Goal: Find specific page/section: Find specific page/section

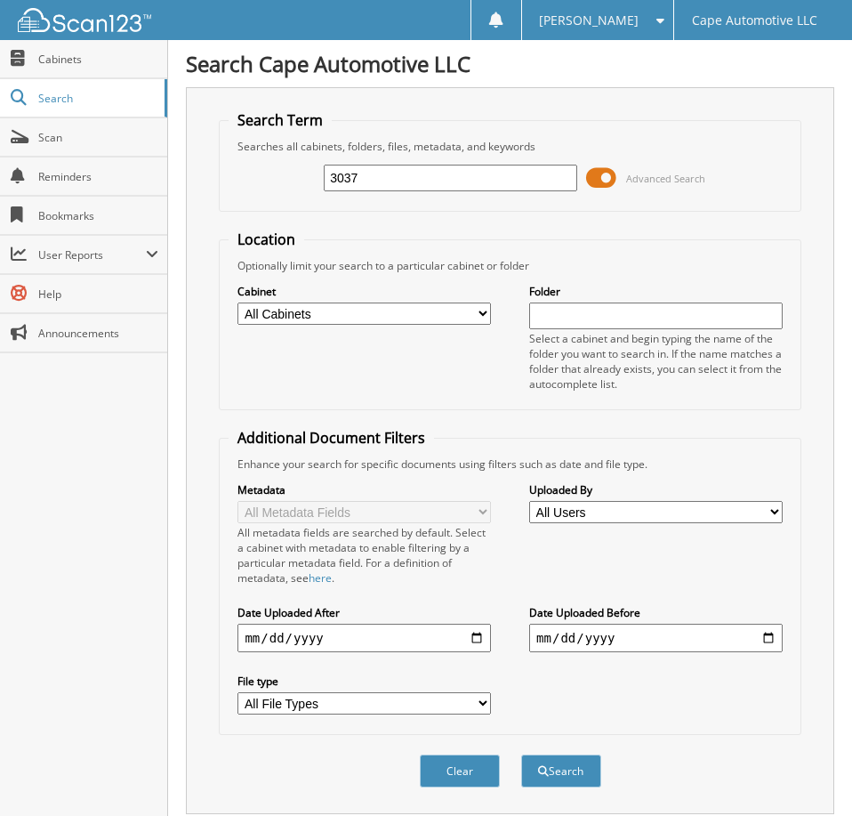
click at [478, 188] on input "3037" at bounding box center [450, 178] width 253 height 27
type input "06683"
click at [521, 754] on button "Search" at bounding box center [561, 770] width 80 height 33
click at [598, 191] on span at bounding box center [601, 178] width 30 height 27
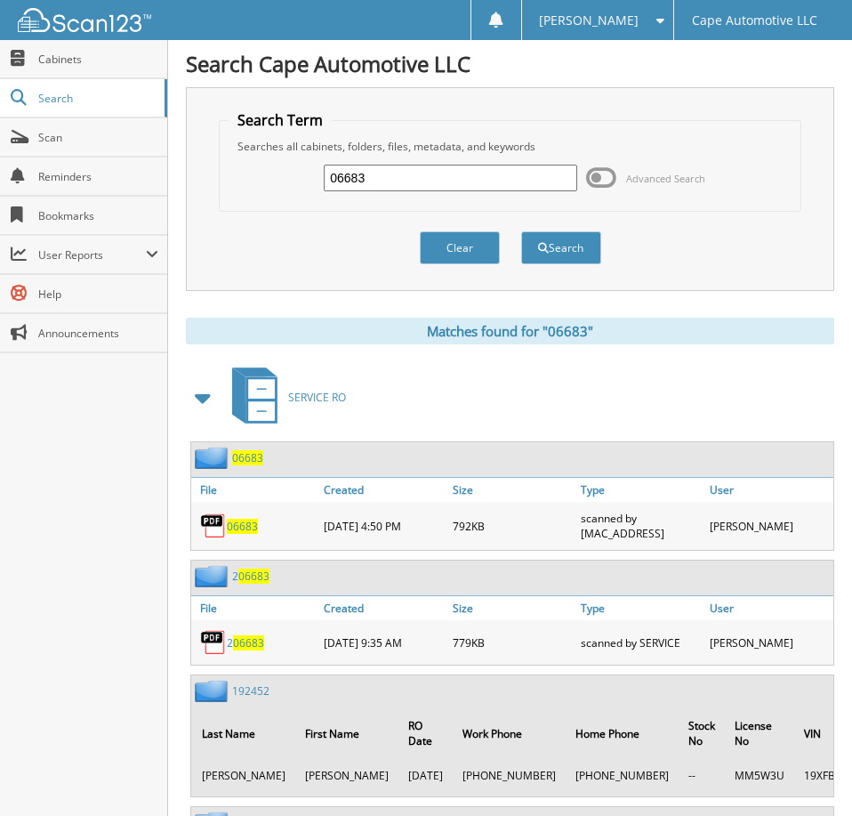
click at [252, 534] on span "06683" at bounding box center [242, 526] width 31 height 15
click at [245, 534] on span "06683" at bounding box center [242, 526] width 31 height 15
click at [447, 190] on input "06683" at bounding box center [450, 178] width 253 height 27
type input "06695"
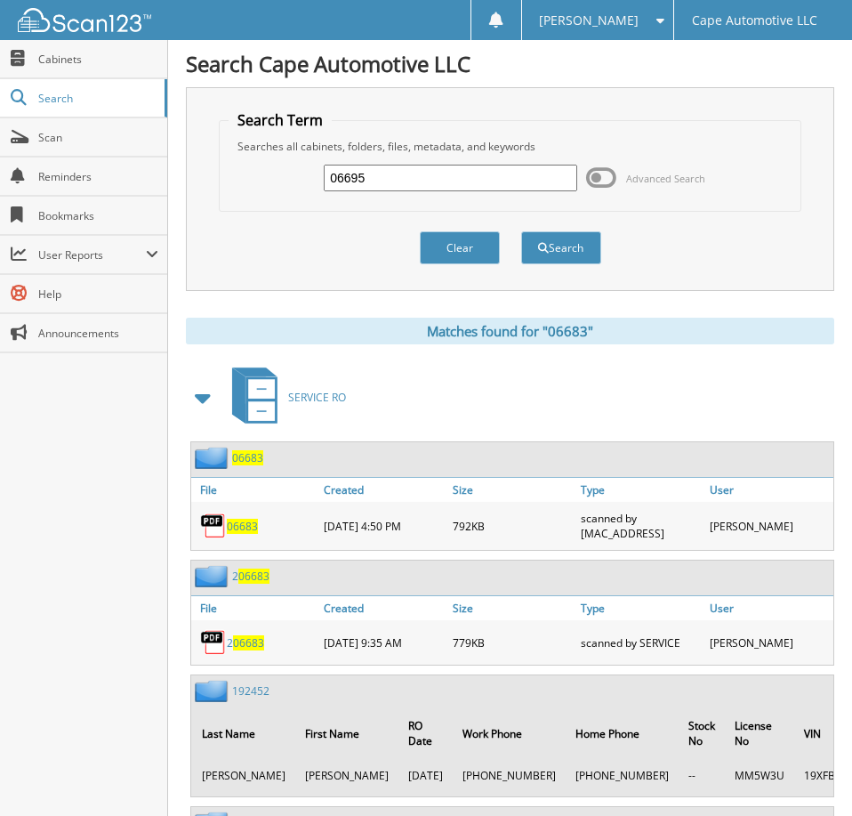
click at [521, 231] on button "Search" at bounding box center [561, 247] width 80 height 33
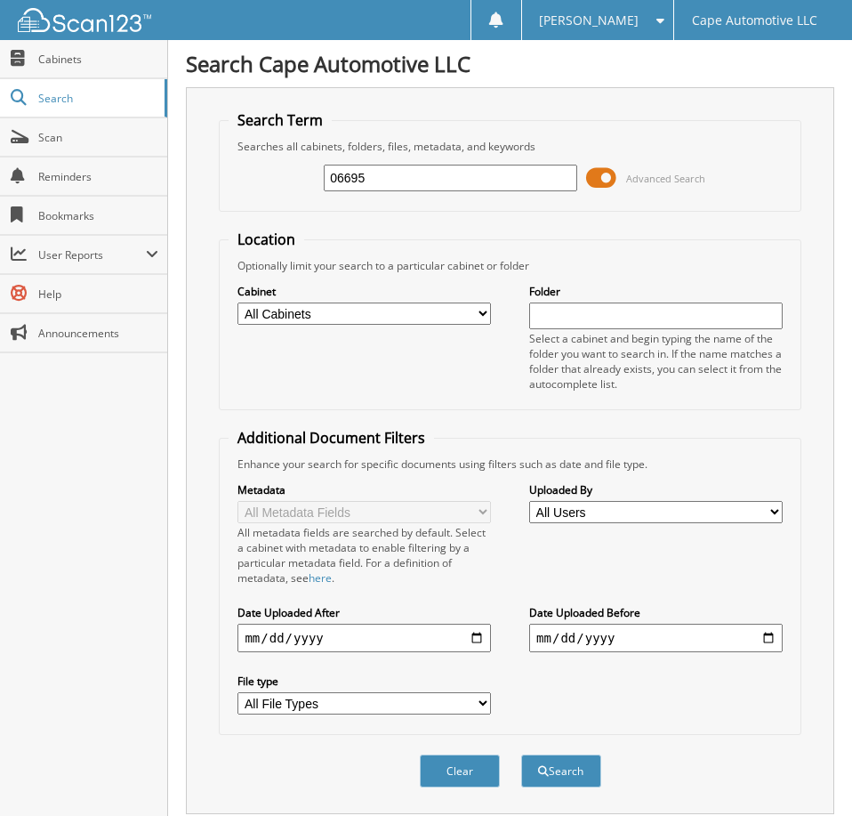
click at [604, 190] on span at bounding box center [601, 178] width 30 height 27
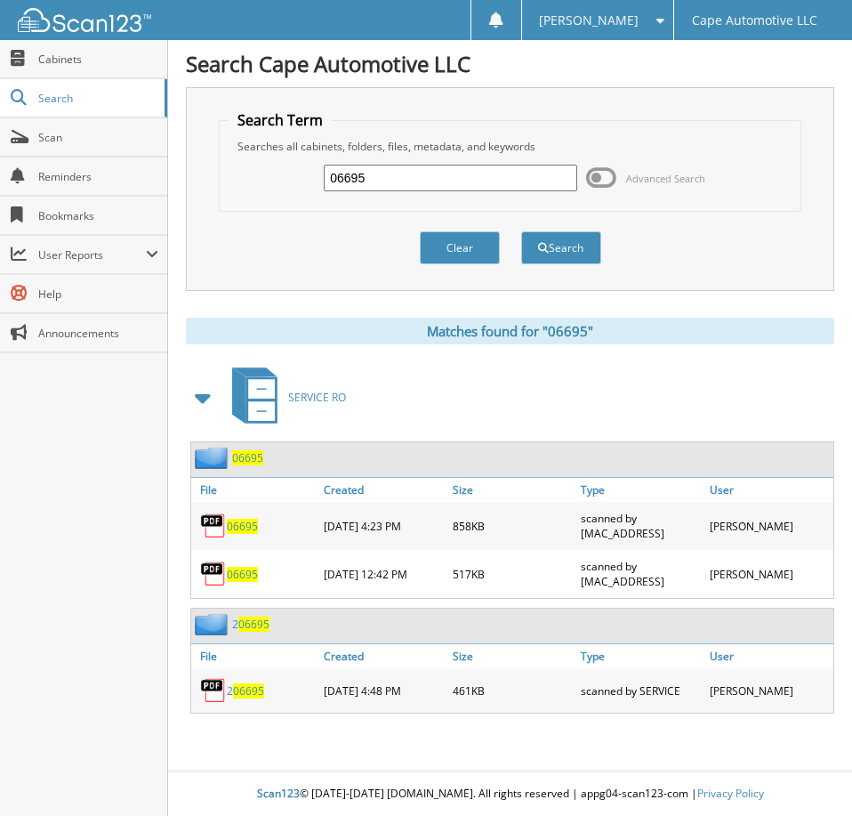
click at [240, 534] on span "06695" at bounding box center [242, 526] width 31 height 15
click at [409, 189] on input "06695" at bounding box center [450, 178] width 253 height 27
type input "06706"
click at [521, 231] on button "Search" at bounding box center [561, 247] width 80 height 33
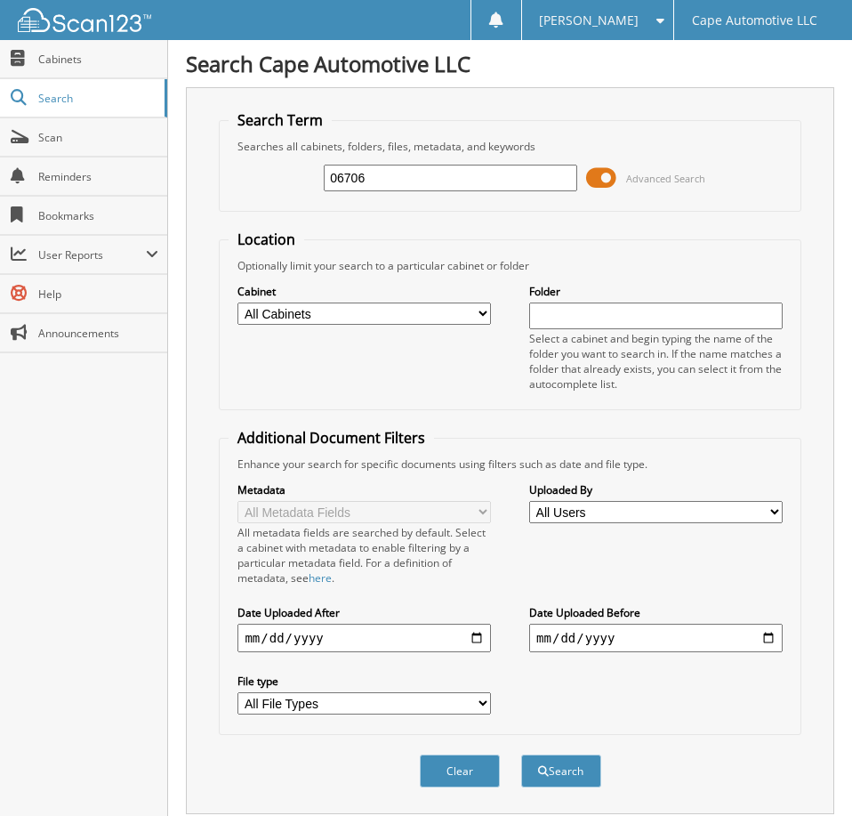
click at [600, 191] on span at bounding box center [601, 178] width 30 height 27
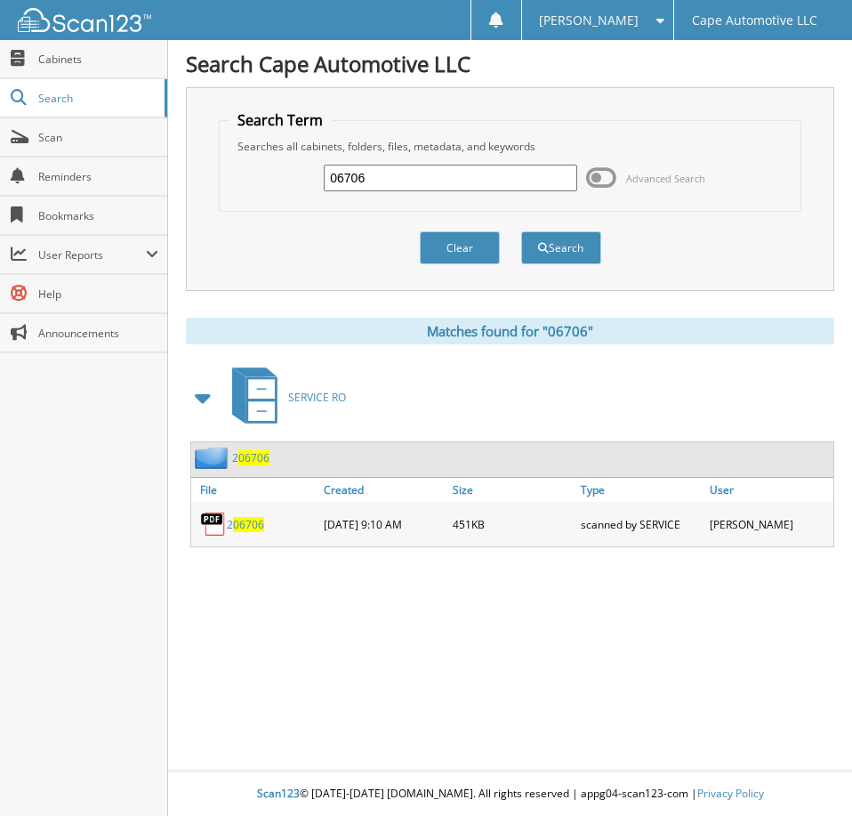
click at [426, 189] on input "06706" at bounding box center [450, 178] width 253 height 27
type input "06626"
click at [521, 231] on button "Search" at bounding box center [561, 247] width 80 height 33
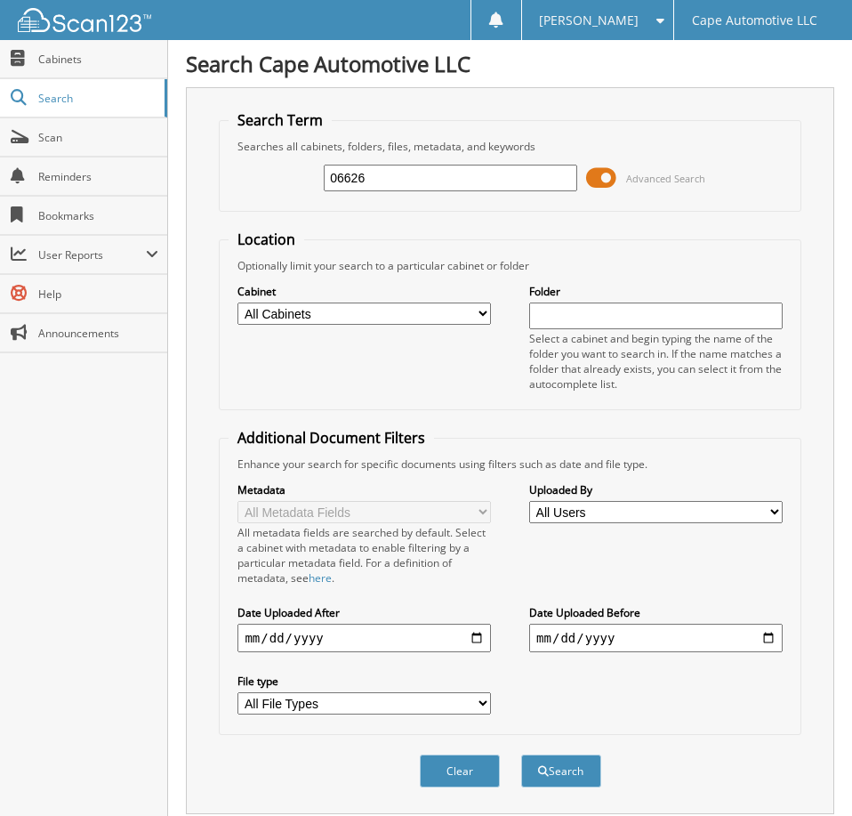
click at [607, 184] on span at bounding box center [601, 178] width 30 height 27
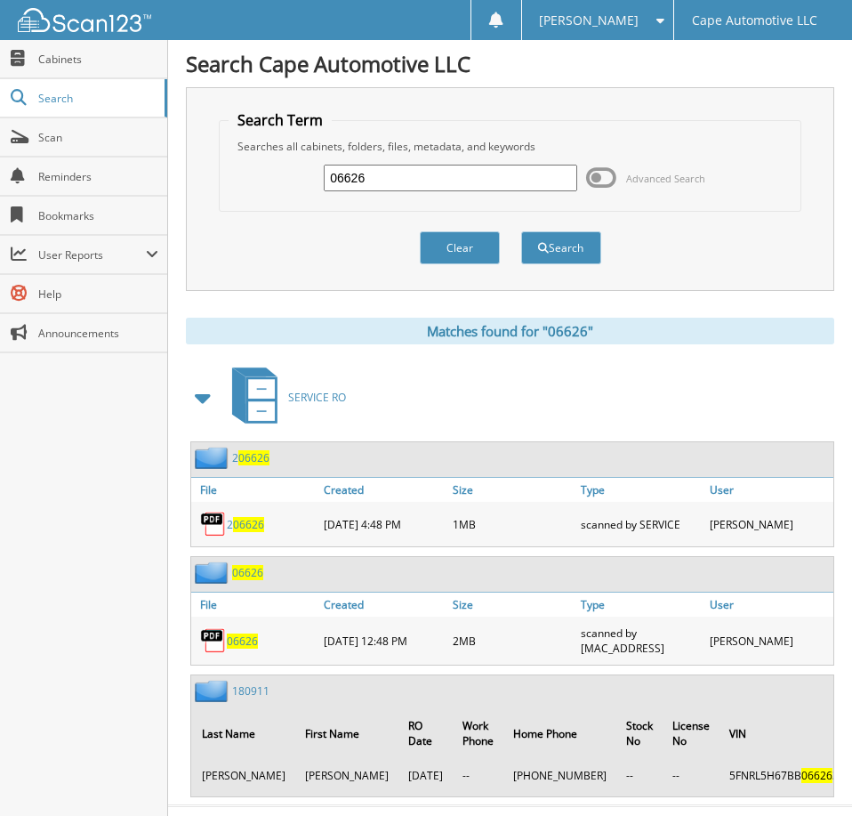
click at [243, 649] on span "06626" at bounding box center [242, 640] width 31 height 15
click at [393, 190] on input "06626" at bounding box center [450, 178] width 253 height 27
click at [392, 190] on input "06626" at bounding box center [450, 178] width 253 height 27
type input "06706"
click at [521, 231] on button "Search" at bounding box center [561, 247] width 80 height 33
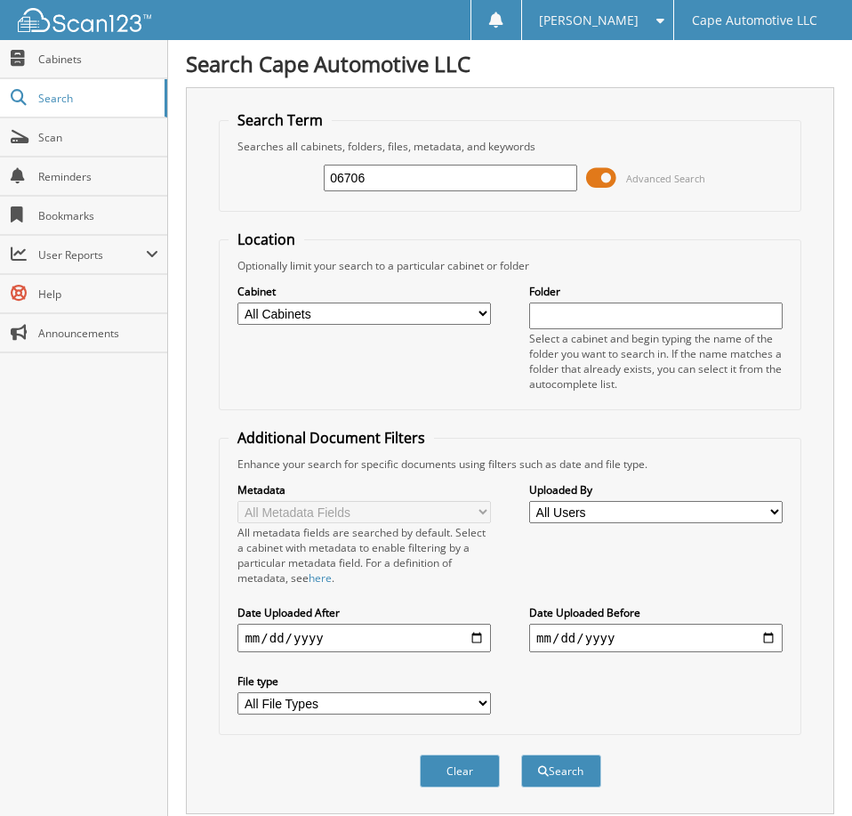
click at [607, 185] on span at bounding box center [601, 178] width 30 height 27
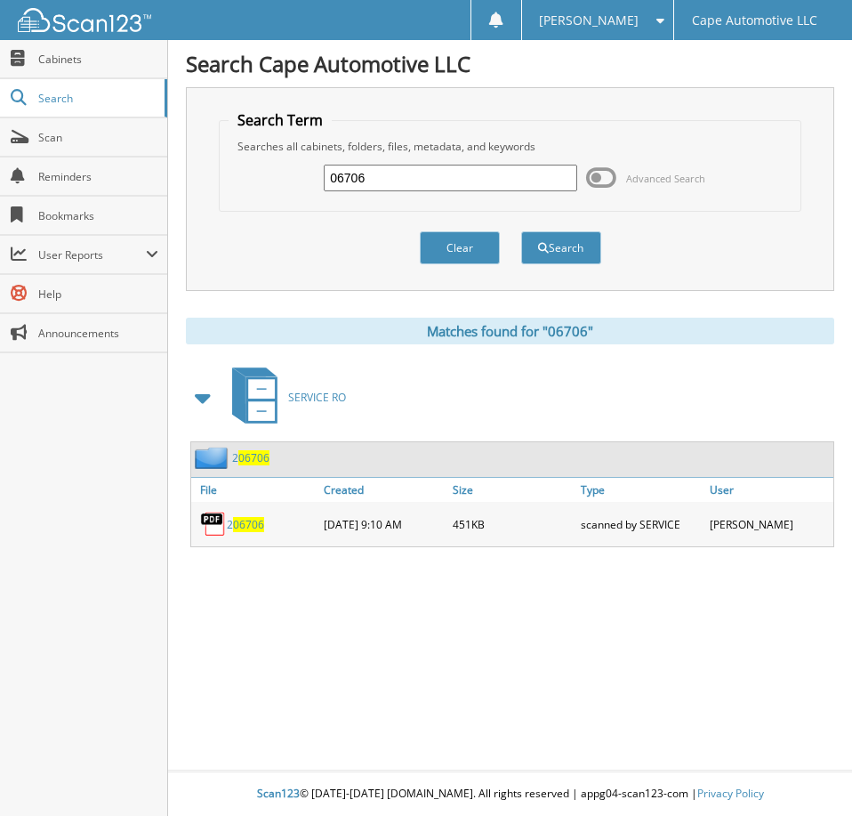
click at [440, 183] on input "06706" at bounding box center [450, 178] width 253 height 27
type input "06637"
click at [521, 231] on button "Search" at bounding box center [561, 247] width 80 height 33
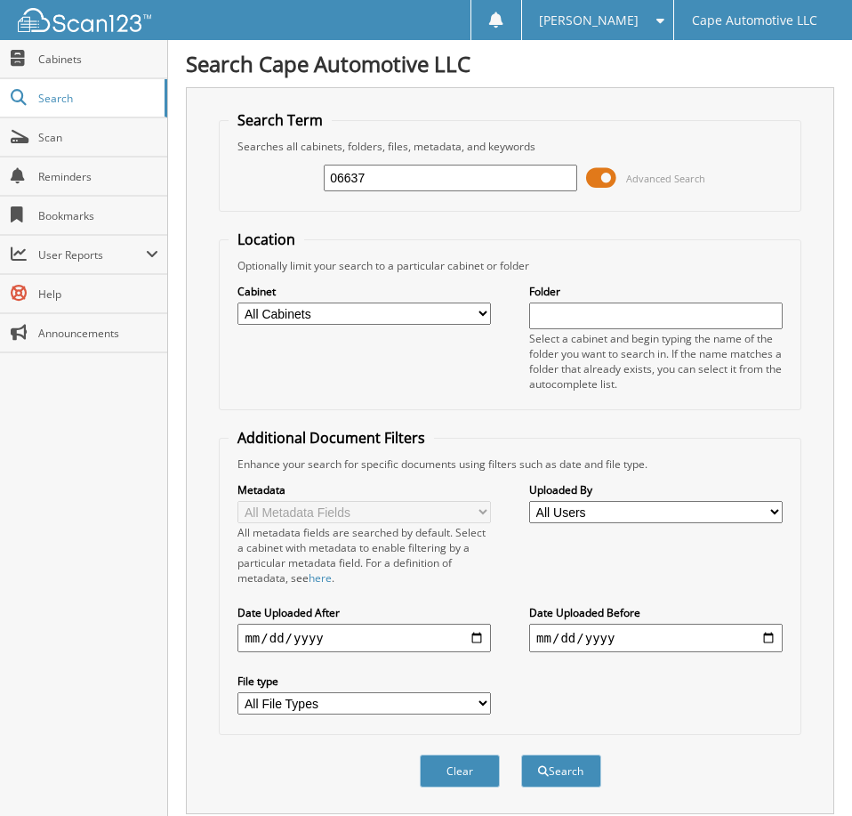
click at [599, 181] on span at bounding box center [601, 178] width 30 height 27
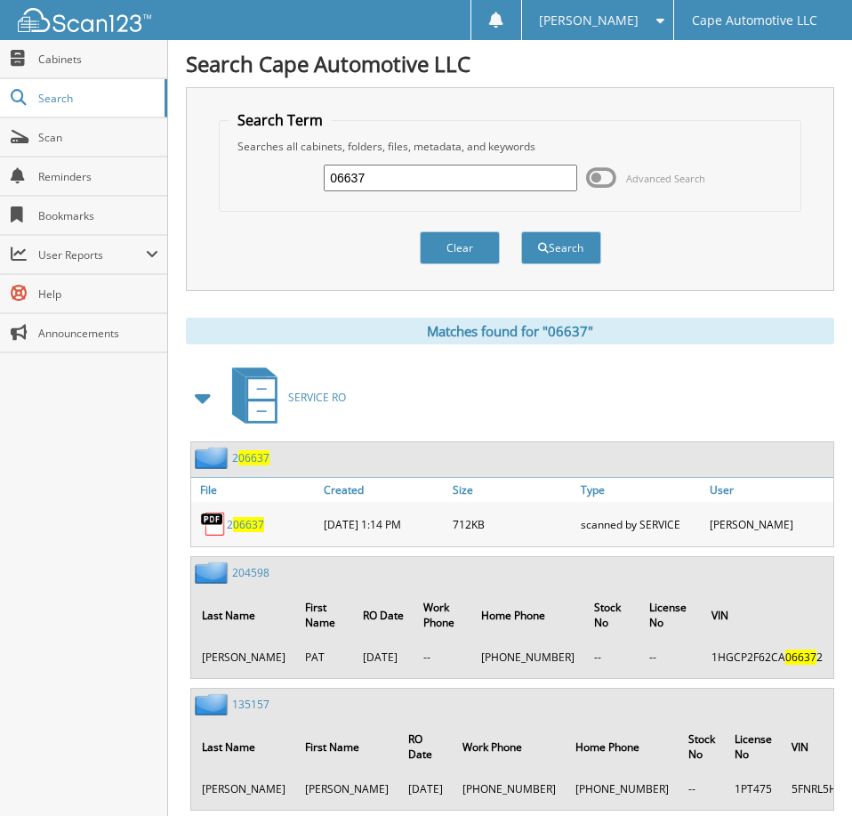
click at [431, 180] on input "06637" at bounding box center [450, 178] width 253 height 27
type input "06608"
click at [521, 231] on button "Search" at bounding box center [561, 247] width 80 height 33
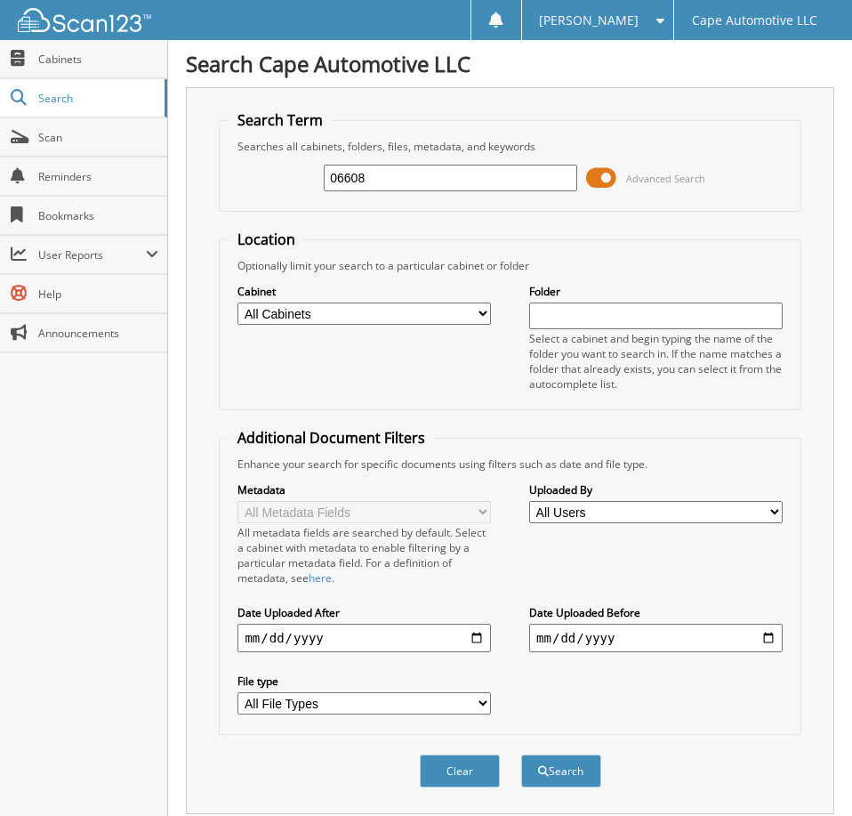
click at [603, 182] on span at bounding box center [601, 178] width 30 height 27
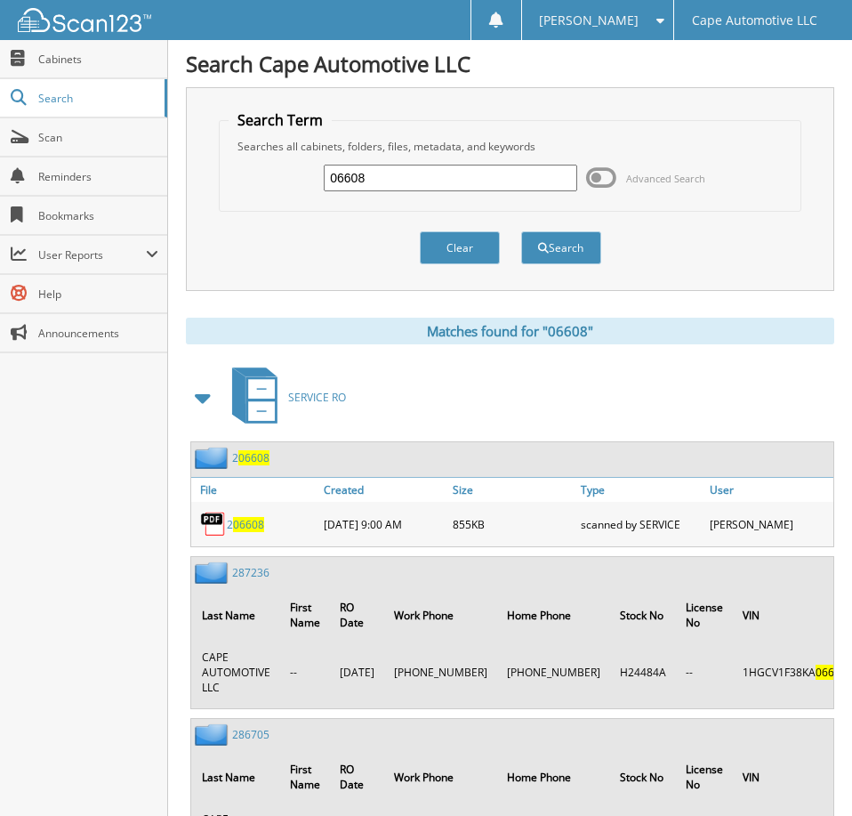
click at [428, 183] on input "06608" at bounding box center [450, 178] width 253 height 27
type input "06358"
click at [521, 231] on button "Search" at bounding box center [561, 247] width 80 height 33
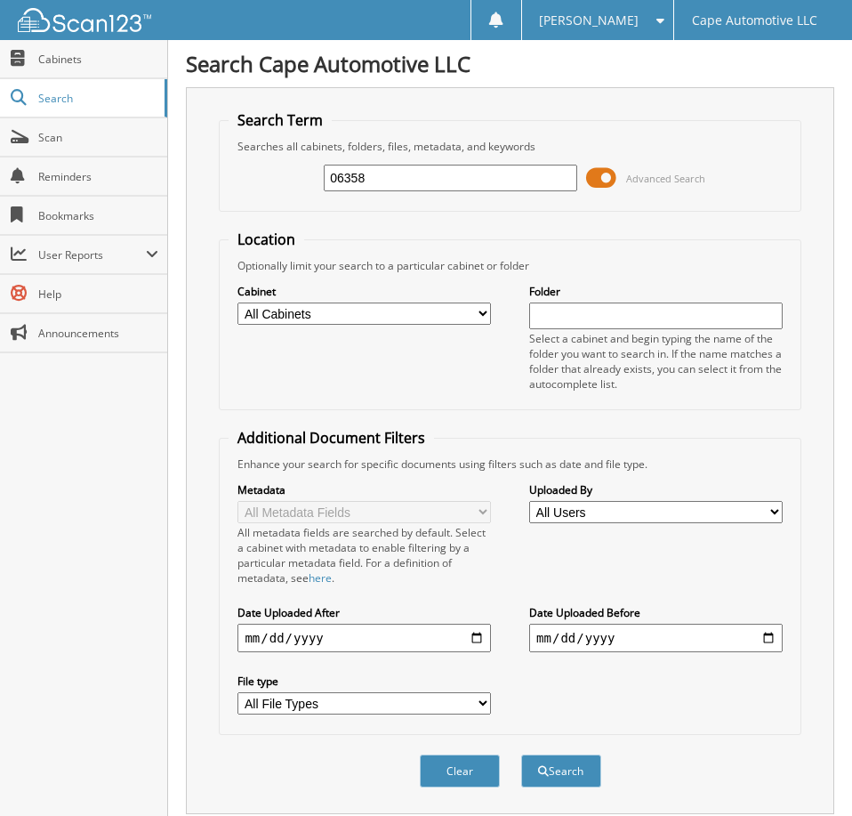
click at [604, 182] on span at bounding box center [601, 178] width 30 height 27
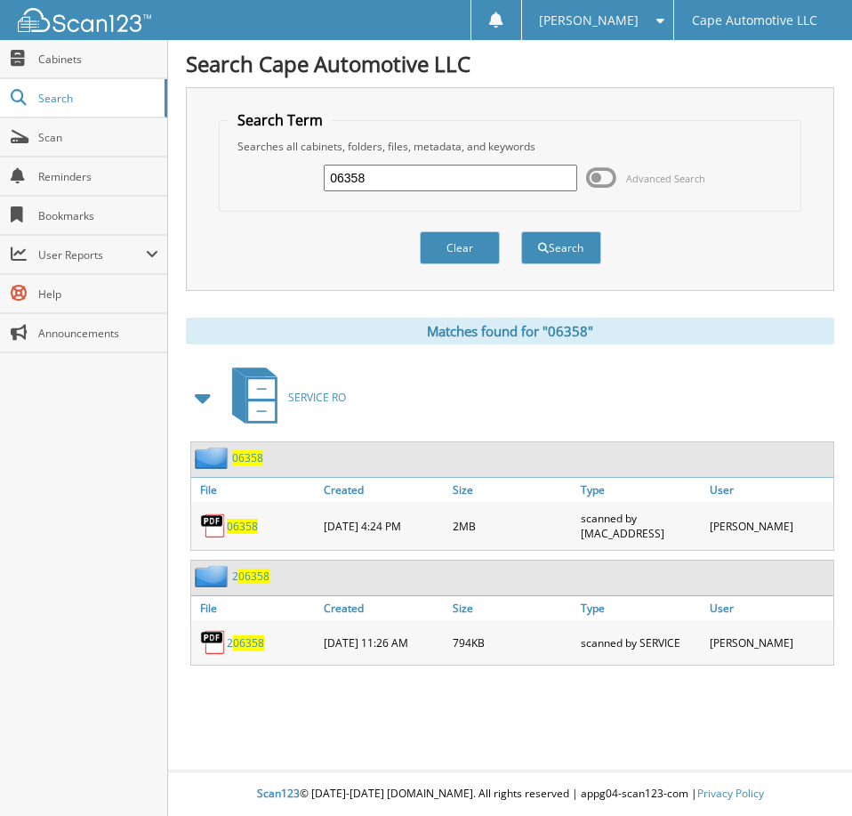
click at [253, 534] on span "06358" at bounding box center [242, 526] width 31 height 15
click at [391, 183] on input "06358" at bounding box center [450, 178] width 253 height 27
type input "06171"
click at [521, 231] on button "Search" at bounding box center [561, 247] width 80 height 33
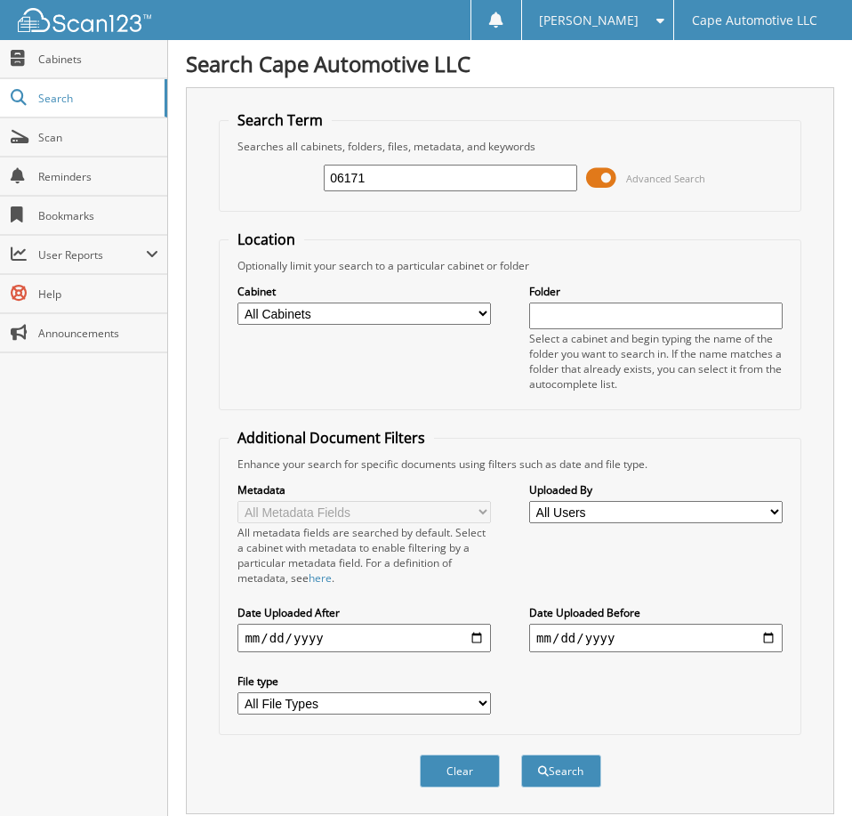
click at [601, 183] on span at bounding box center [601, 178] width 30 height 27
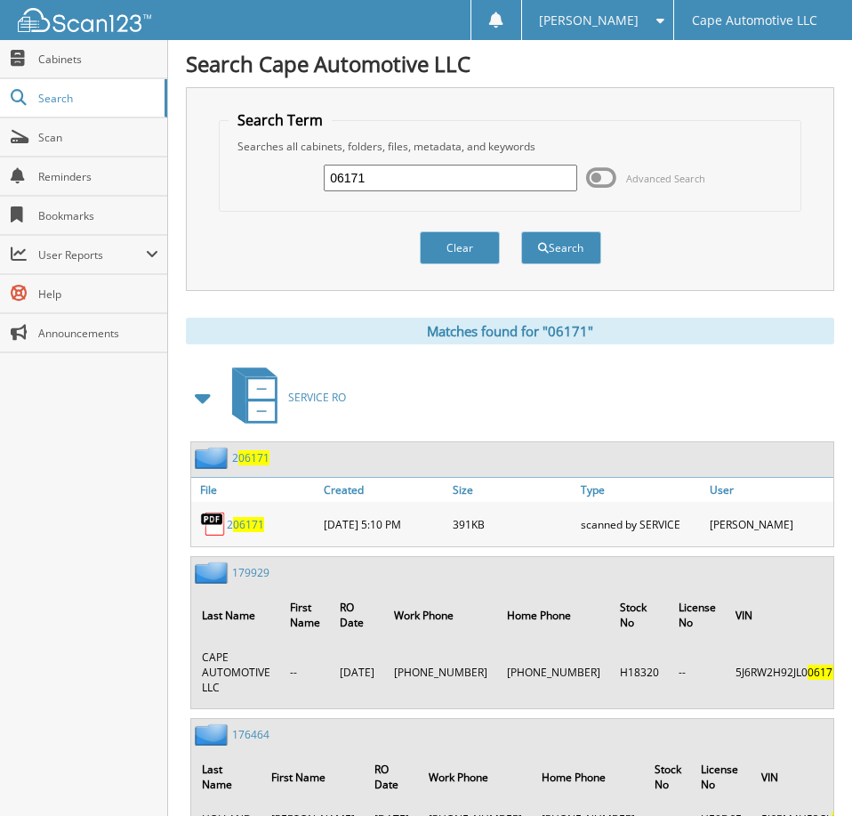
click at [417, 184] on input "06171" at bounding box center [450, 178] width 253 height 27
type input "06169"
click at [521, 231] on button "Search" at bounding box center [561, 247] width 80 height 33
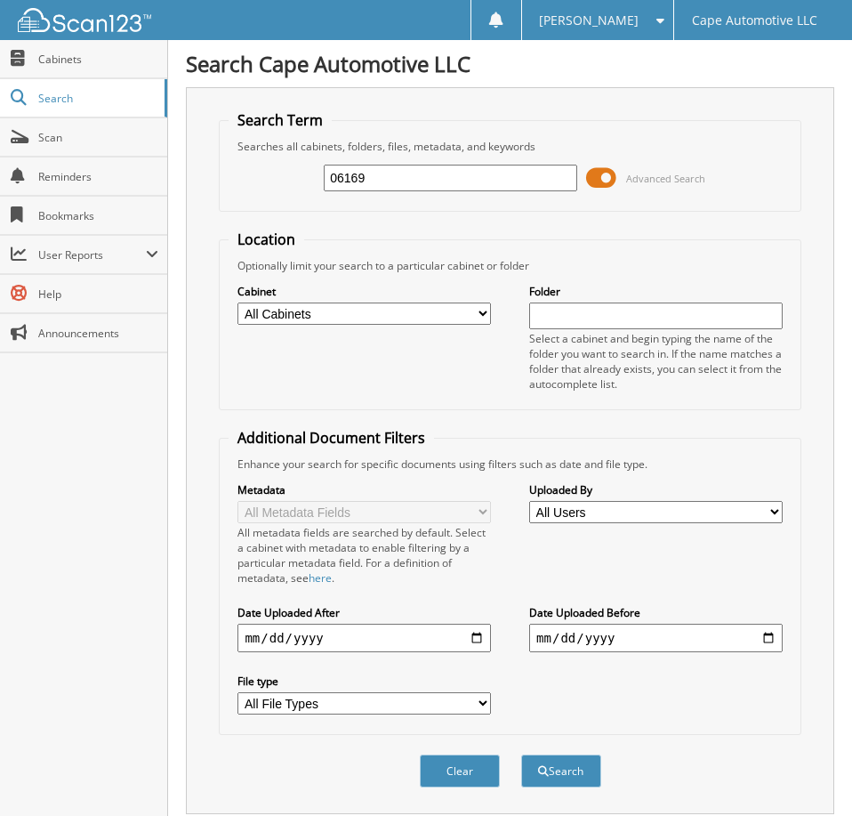
click at [600, 186] on span at bounding box center [601, 178] width 30 height 27
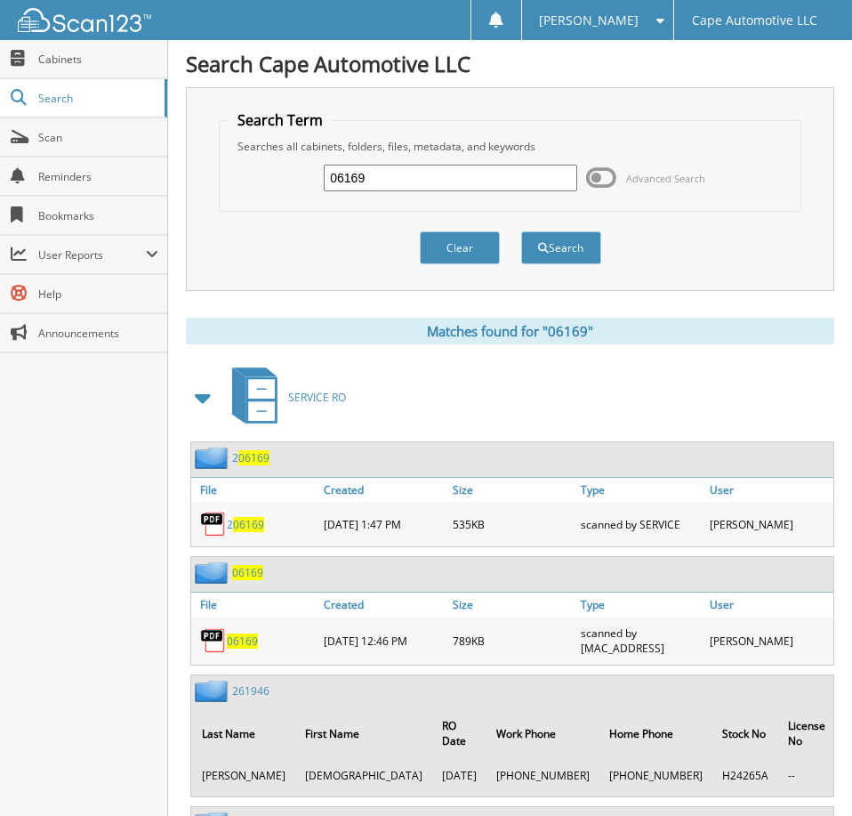
click at [249, 646] on span "06169" at bounding box center [242, 640] width 31 height 15
click at [386, 188] on input "06169" at bounding box center [450, 178] width 253 height 27
type input "06135"
click at [521, 231] on button "Search" at bounding box center [561, 247] width 80 height 33
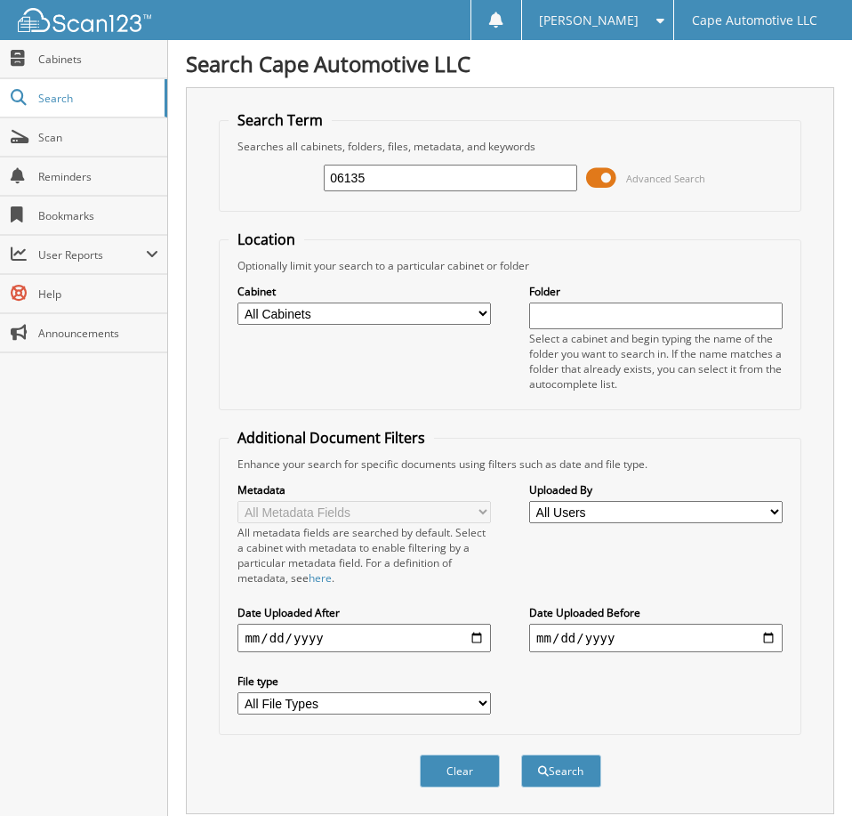
click at [597, 187] on span at bounding box center [601, 178] width 30 height 27
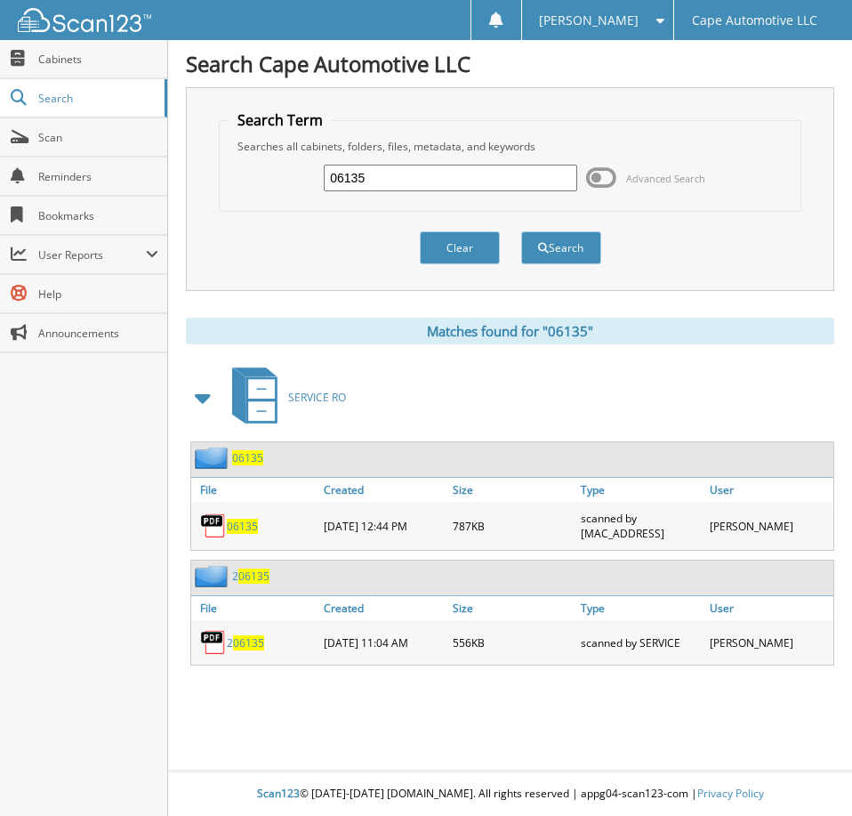
click at [246, 534] on span "06135" at bounding box center [242, 526] width 31 height 15
click at [411, 181] on input "06135" at bounding box center [450, 178] width 253 height 27
type input "05750"
click at [521, 231] on button "Search" at bounding box center [561, 247] width 80 height 33
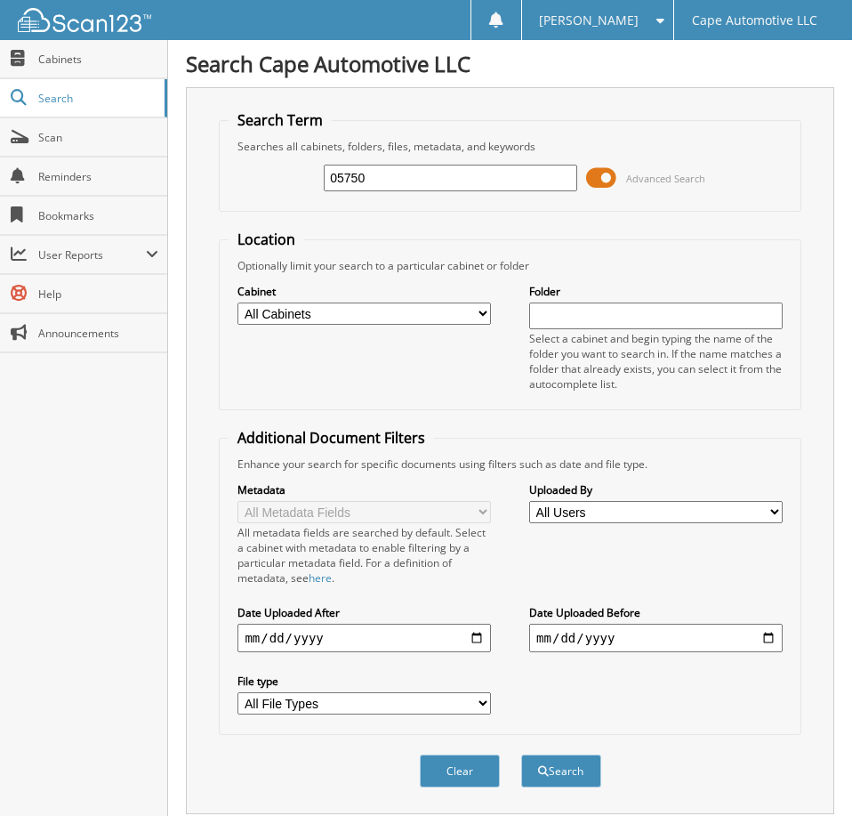
click at [600, 191] on span at bounding box center [601, 178] width 30 height 27
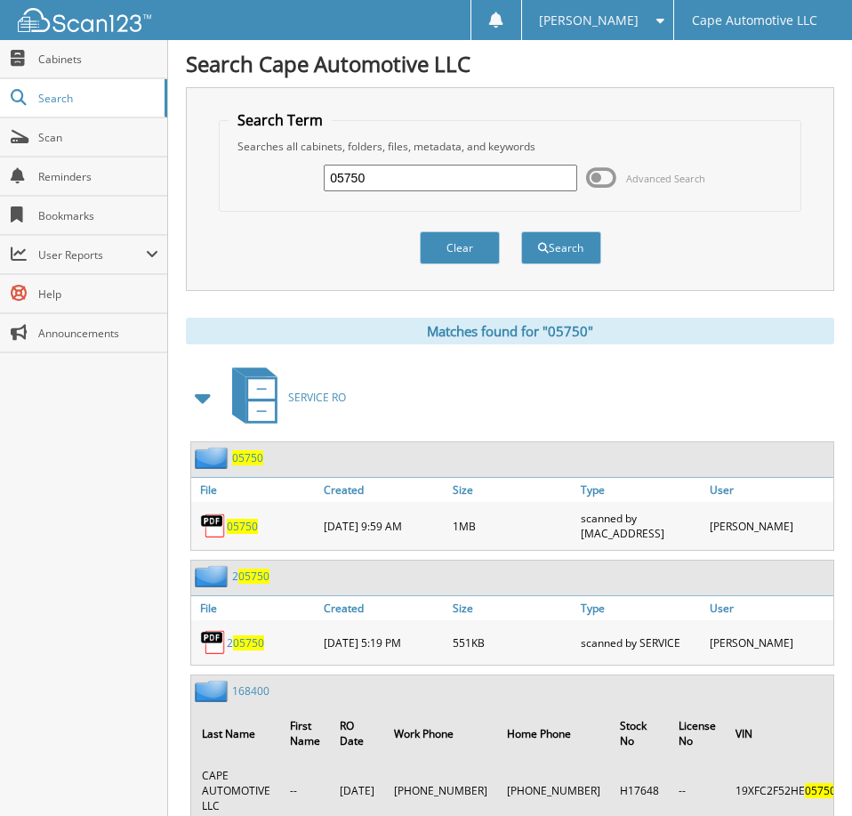
click at [249, 534] on span "05750" at bounding box center [242, 526] width 31 height 15
click at [383, 188] on input "05750" at bounding box center [450, 178] width 253 height 27
type input "05284"
click at [521, 231] on button "Search" at bounding box center [561, 247] width 80 height 33
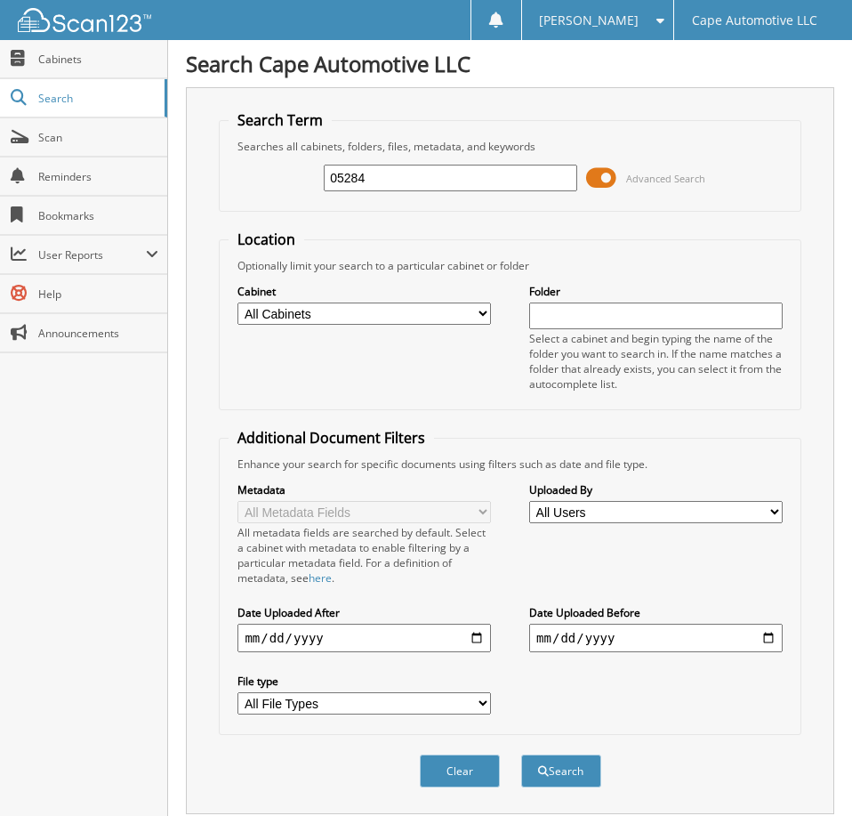
click at [605, 184] on span at bounding box center [601, 178] width 30 height 27
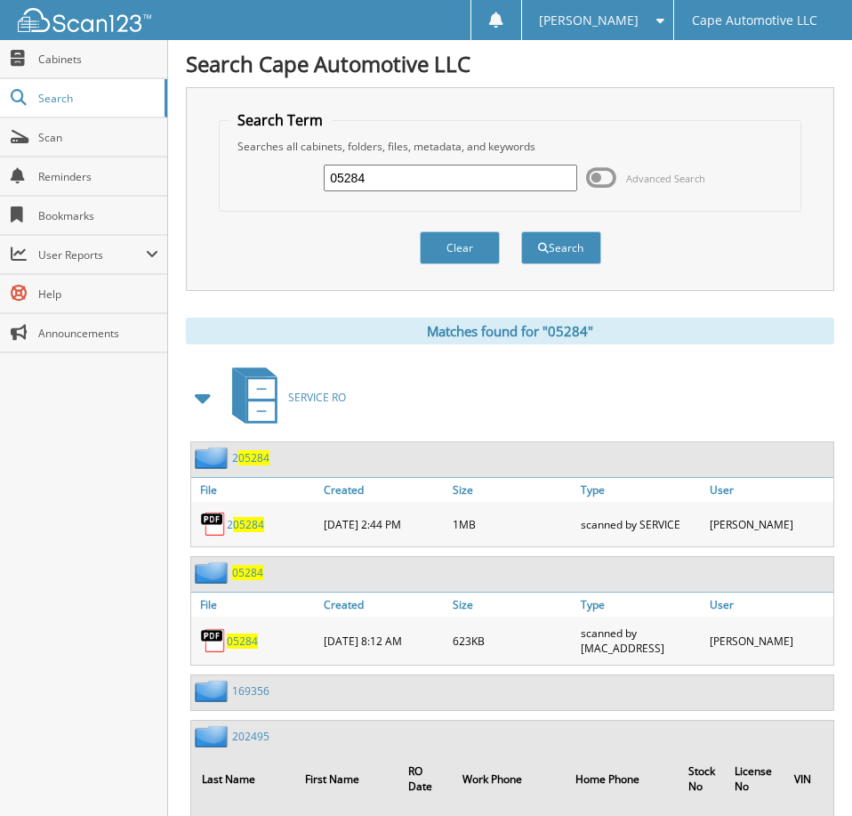
click at [417, 183] on input "05284" at bounding box center [450, 178] width 253 height 27
type input "03349"
click at [521, 231] on button "Search" at bounding box center [561, 247] width 80 height 33
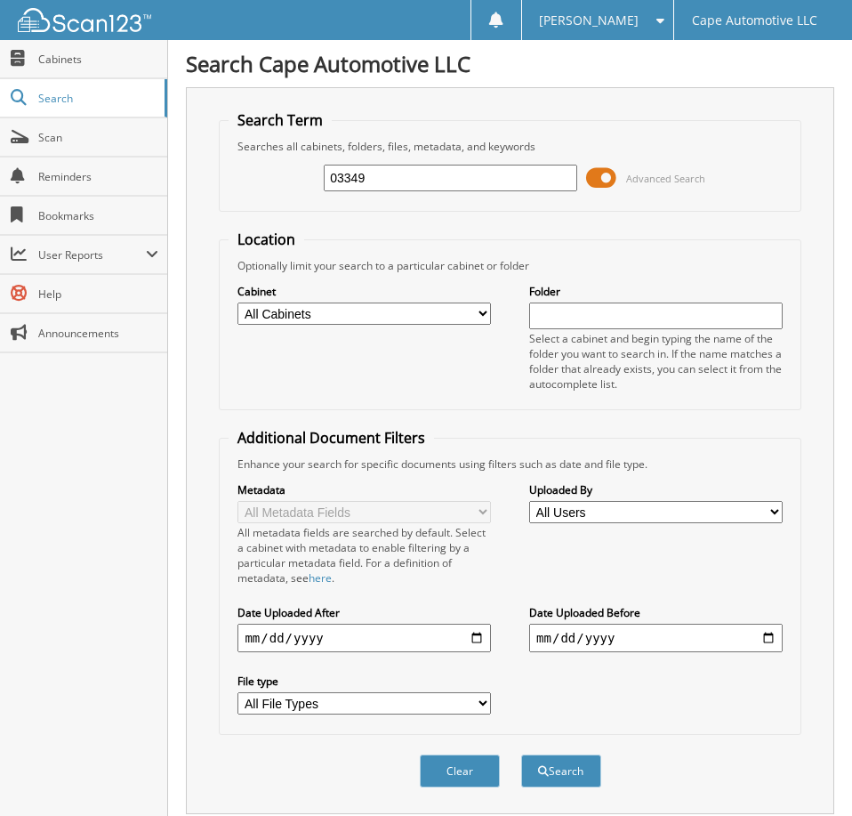
click at [609, 185] on span at bounding box center [601, 178] width 30 height 27
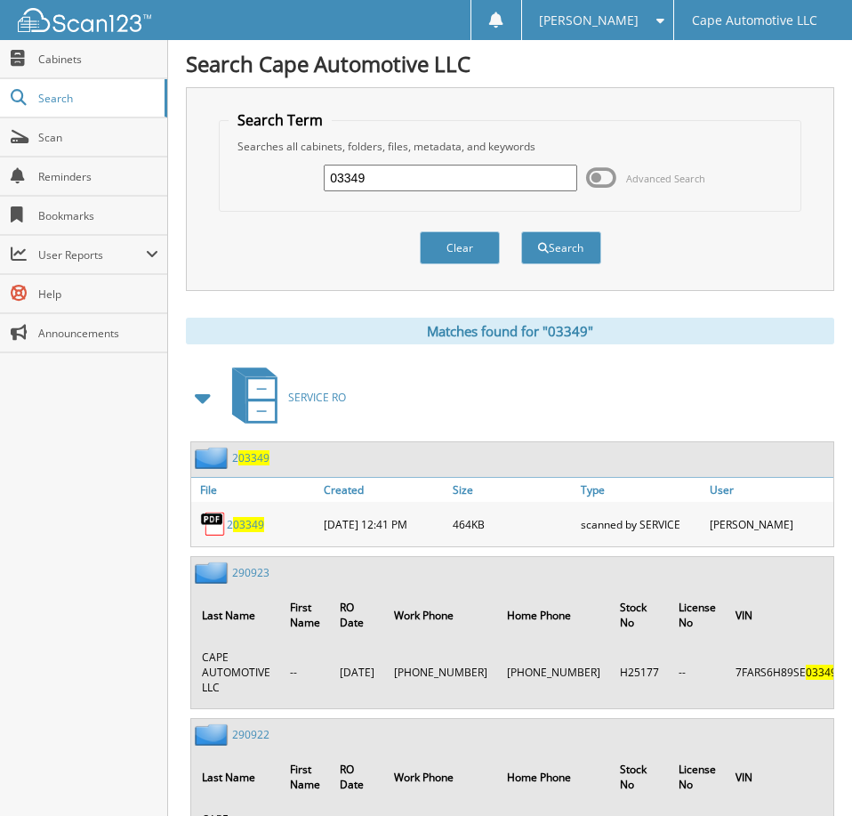
click at [414, 187] on input "03349" at bounding box center [450, 178] width 253 height 27
click at [609, 19] on span "[PERSON_NAME]" at bounding box center [589, 20] width 100 height 11
click at [624, 85] on link "Logout" at bounding box center [597, 86] width 151 height 31
